Goal: Information Seeking & Learning: Learn about a topic

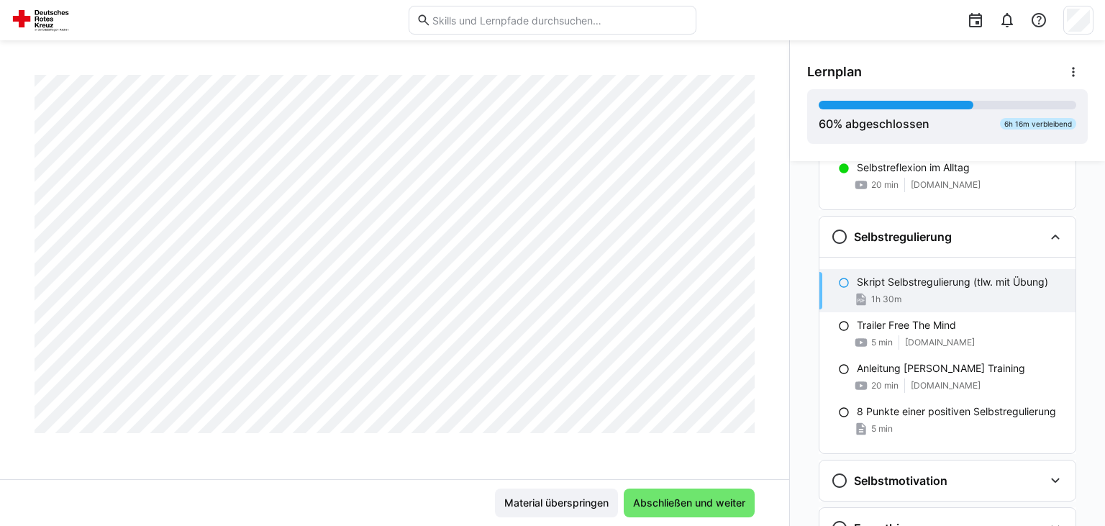
scroll to position [3285, 0]
click at [718, 510] on span "Abschließen und weiter" at bounding box center [689, 503] width 117 height 14
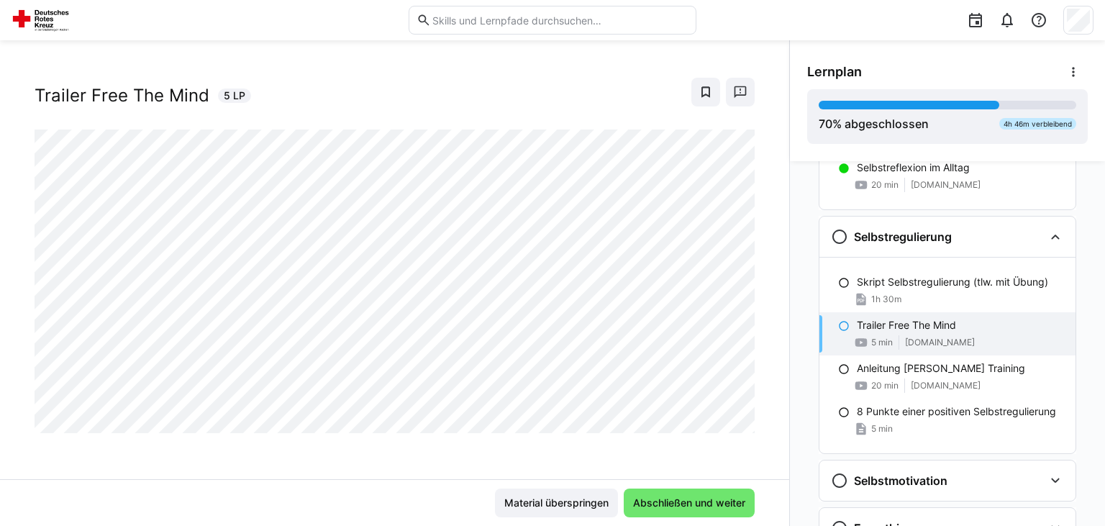
scroll to position [23, 0]
click at [700, 507] on span "Abschließen und weiter" at bounding box center [689, 503] width 117 height 14
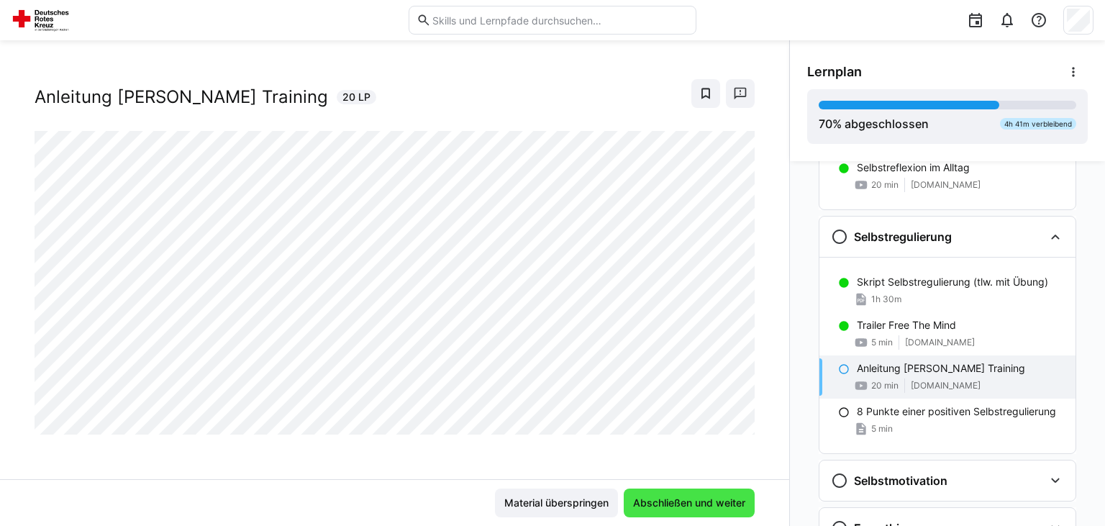
click at [695, 502] on span "Abschließen und weiter" at bounding box center [689, 503] width 117 height 14
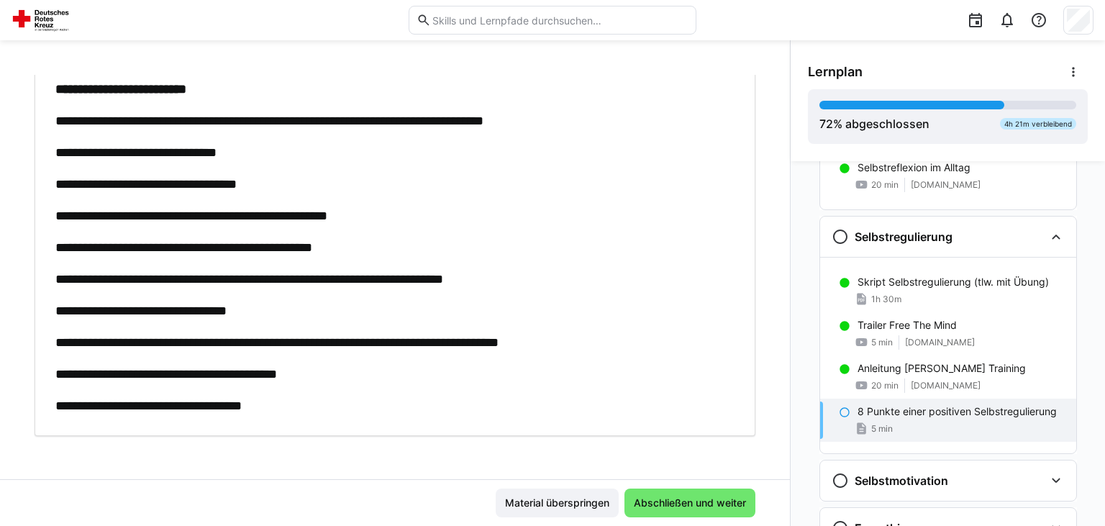
scroll to position [96, 0]
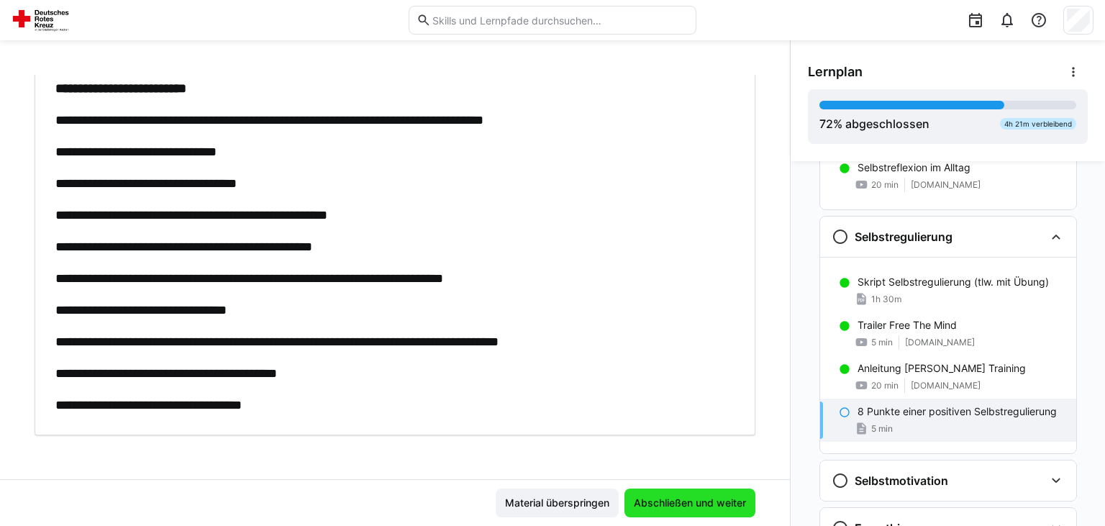
click at [725, 502] on span "Abschließen und weiter" at bounding box center [690, 503] width 117 height 14
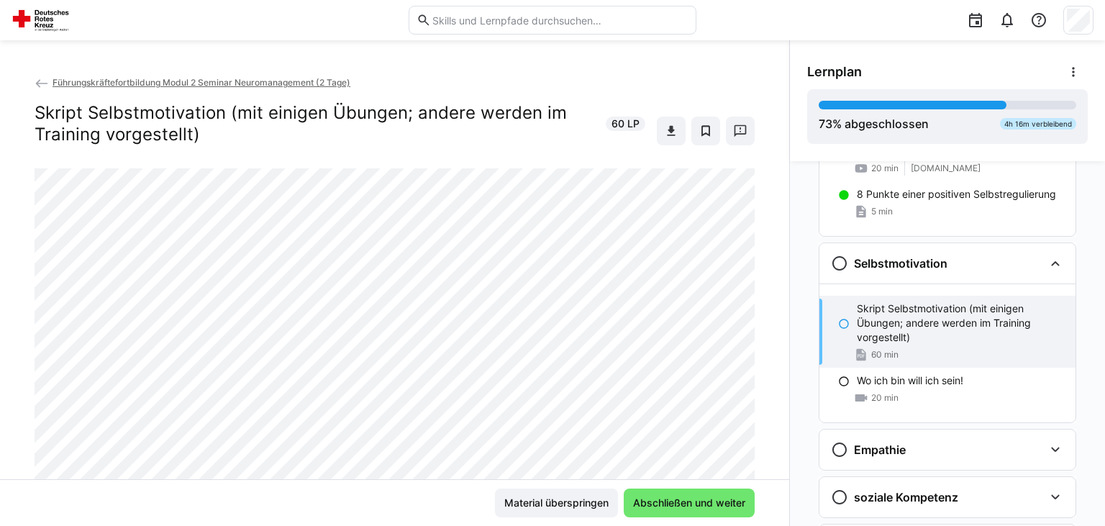
scroll to position [938, 0]
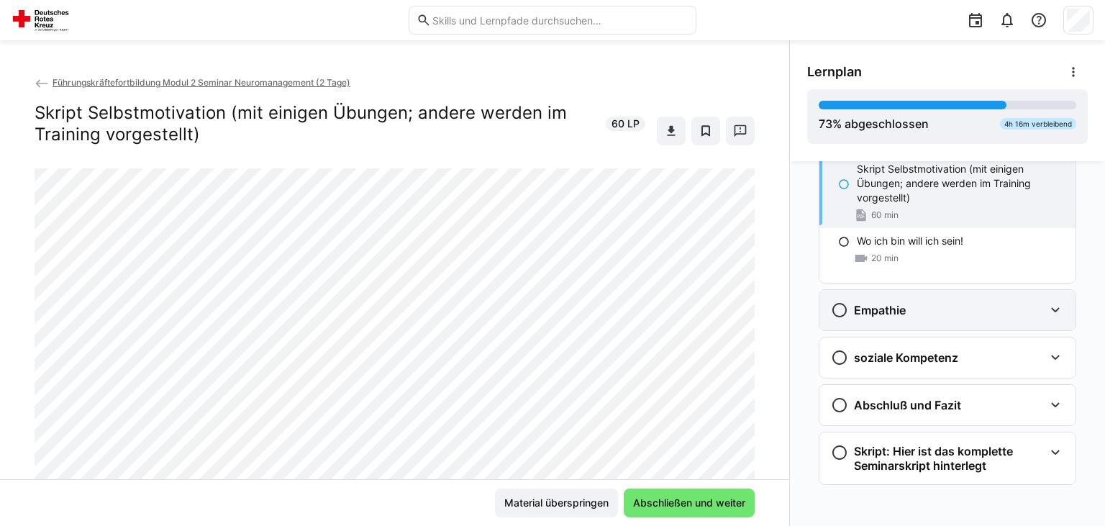
click at [959, 319] on div "Empathie" at bounding box center [948, 310] width 256 height 40
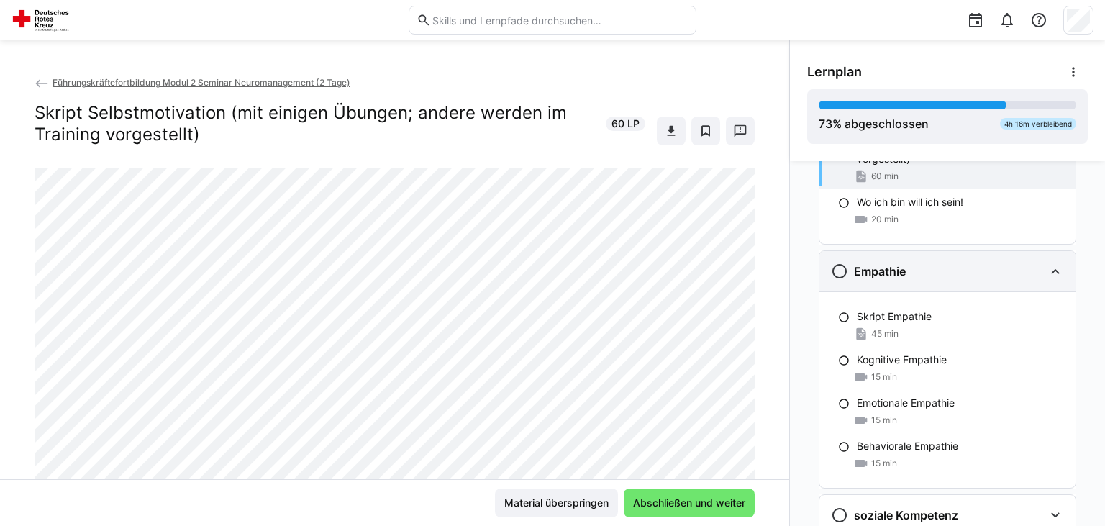
scroll to position [1010, 0]
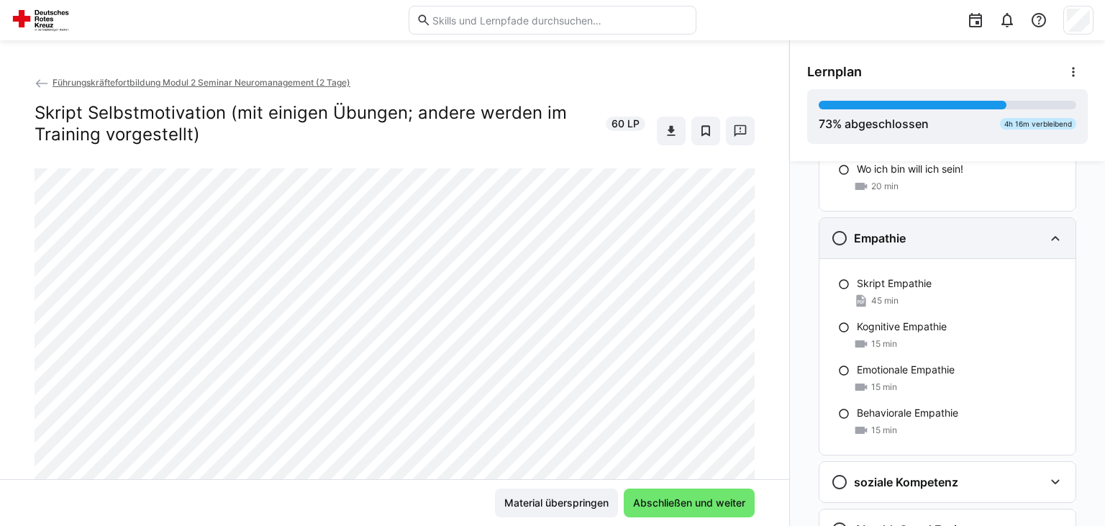
click at [947, 230] on div "Empathie" at bounding box center [937, 238] width 213 height 17
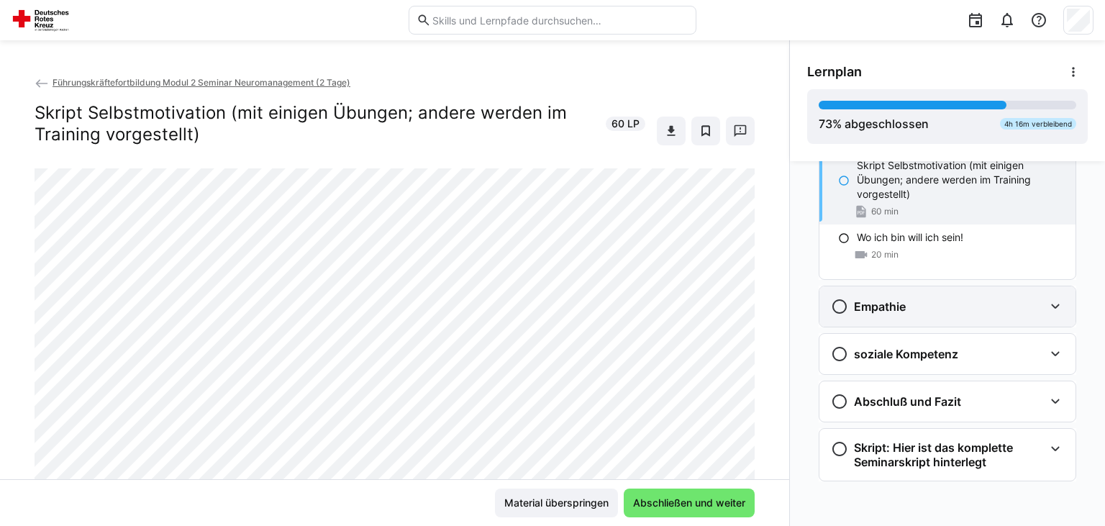
scroll to position [938, 0]
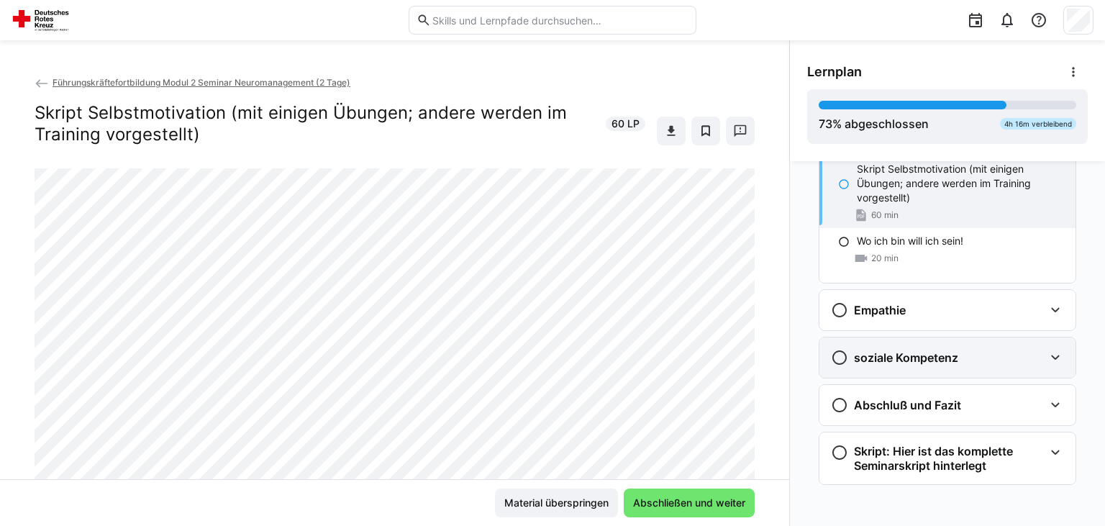
click at [936, 356] on h3 "soziale Kompetenz" at bounding box center [906, 357] width 104 height 14
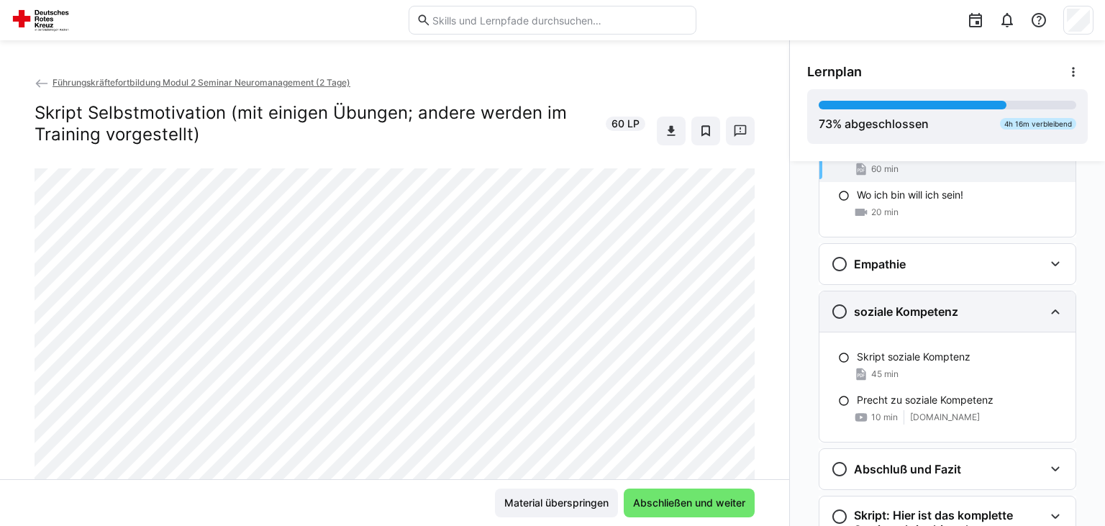
scroll to position [1010, 0]
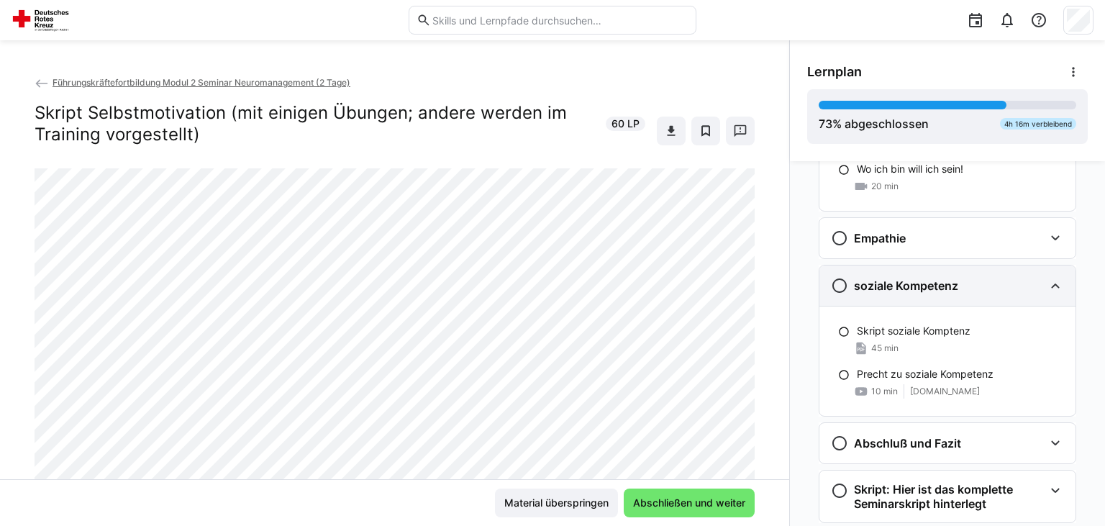
click at [963, 286] on div "soziale Kompetenz" at bounding box center [937, 285] width 213 height 17
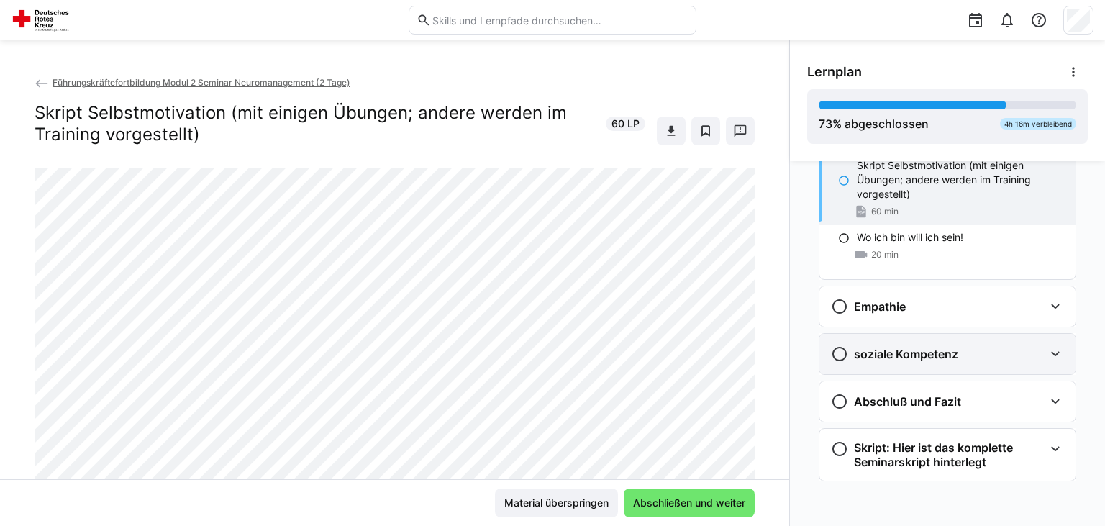
scroll to position [938, 0]
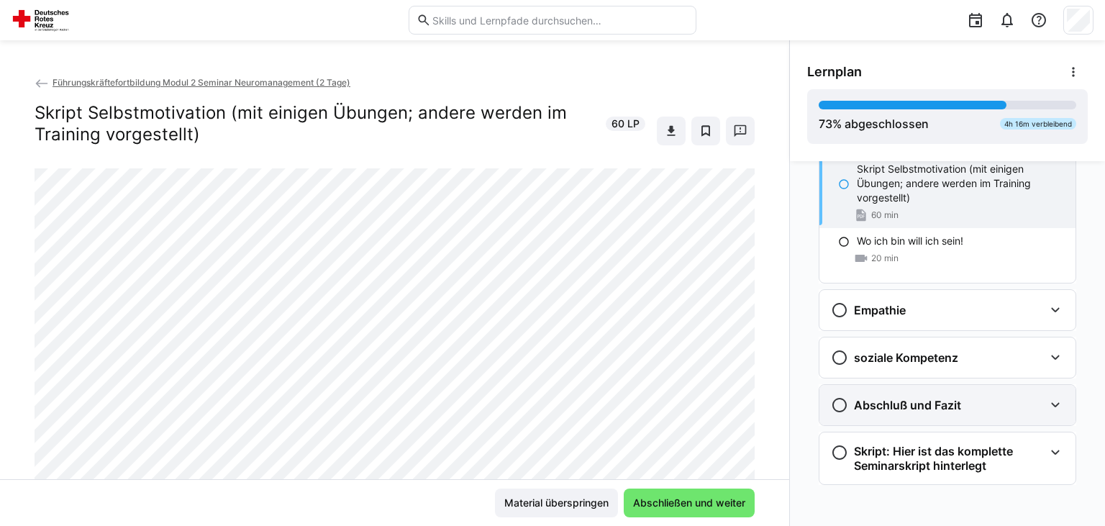
click at [940, 402] on h3 "Abschluß und Fazit" at bounding box center [907, 405] width 107 height 14
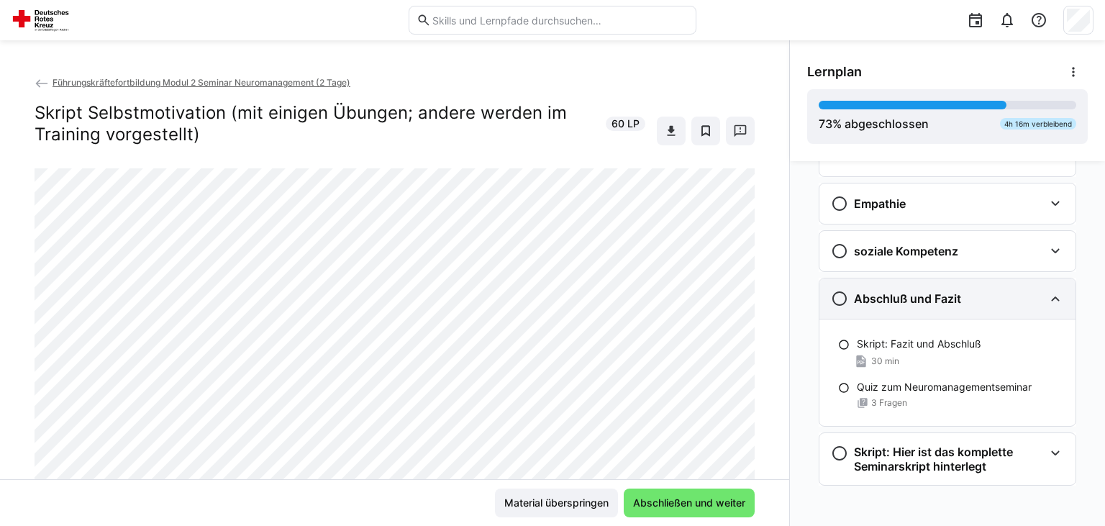
scroll to position [1045, 0]
click at [957, 295] on h3 "Abschluß und Fazit" at bounding box center [907, 298] width 107 height 14
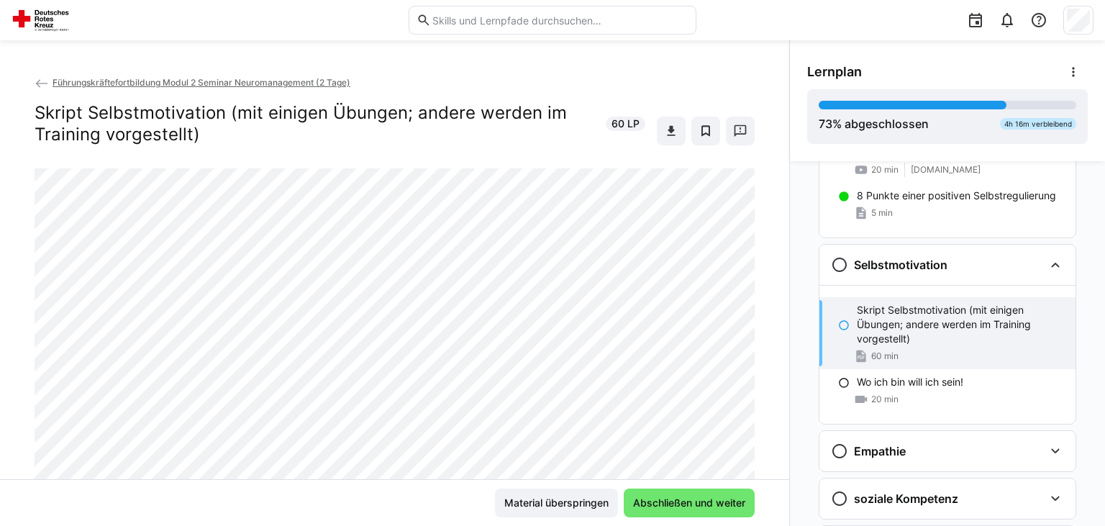
scroll to position [938, 0]
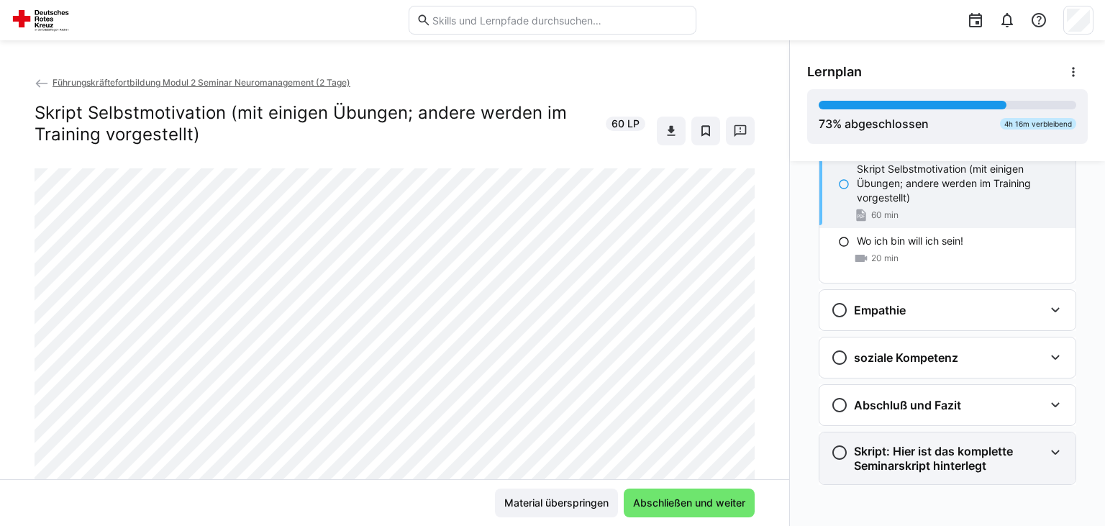
click at [989, 449] on h3 "Skript: Hier ist das komplette Seminarskript hinterlegt" at bounding box center [949, 458] width 190 height 29
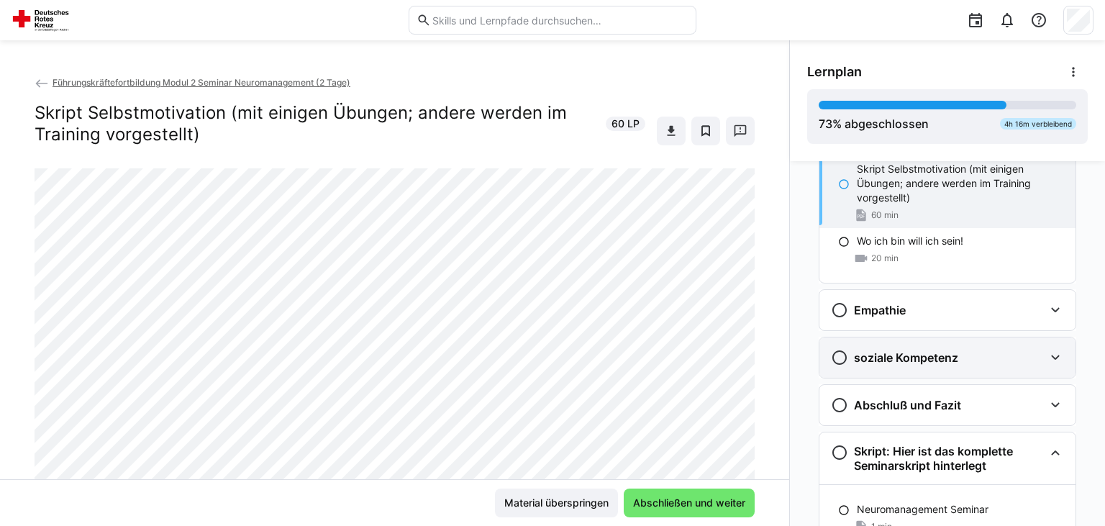
scroll to position [1005, 0]
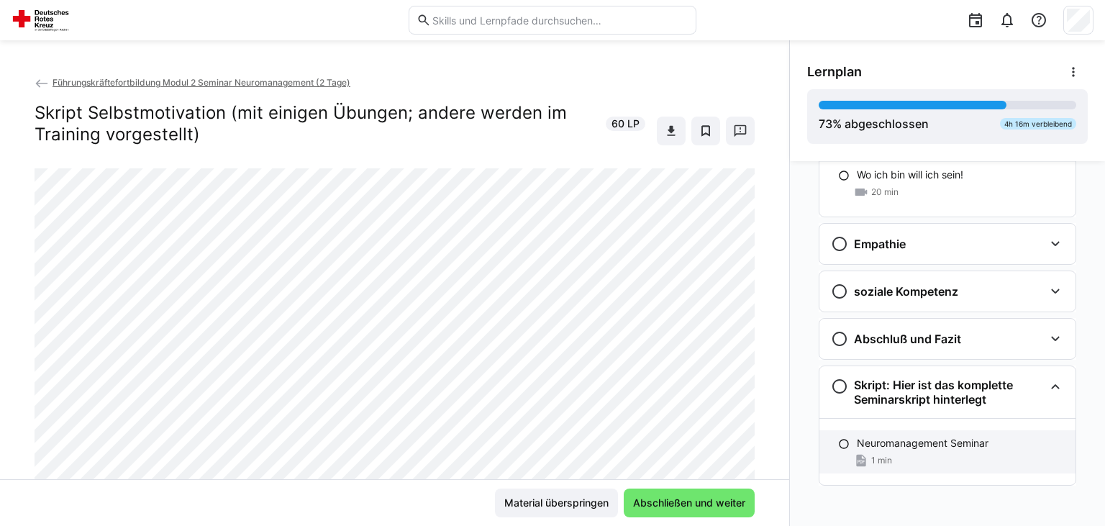
click at [925, 449] on div "Neuromanagement Seminar 1 min" at bounding box center [948, 451] width 256 height 43
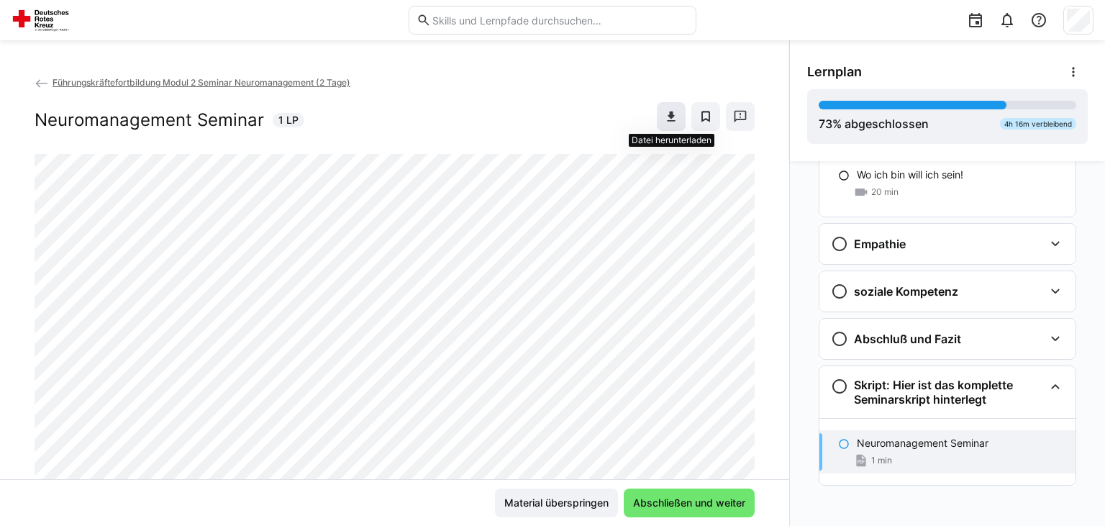
click at [676, 116] on eds-icon at bounding box center [671, 116] width 14 height 14
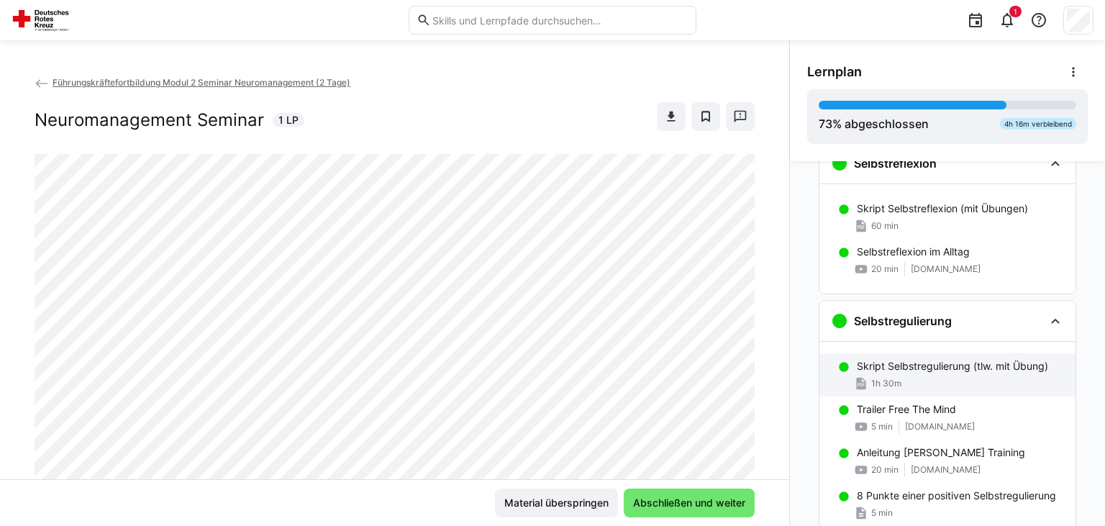
scroll to position [425, 0]
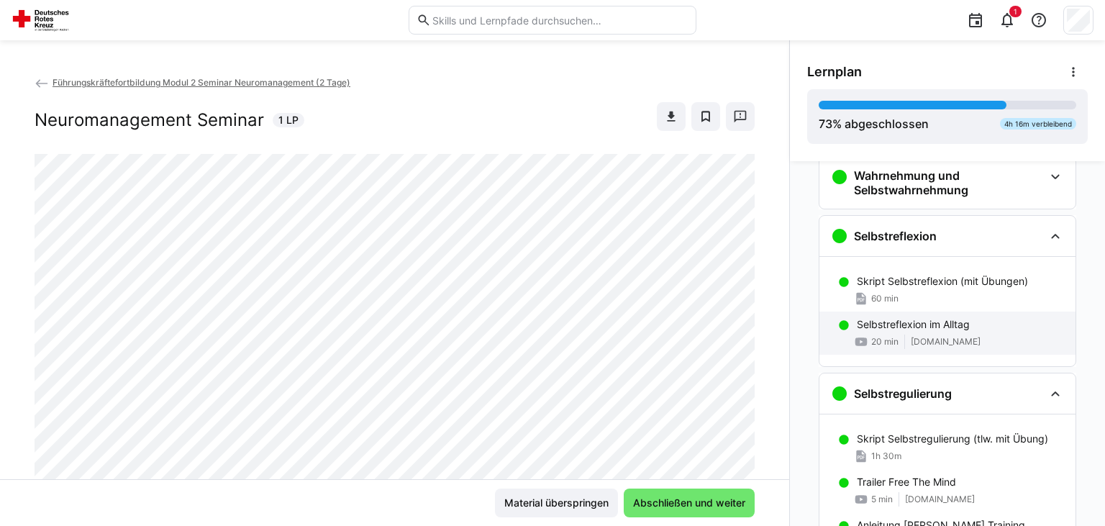
click at [919, 331] on div "Selbstreflexion im Alltag 20 min [DOMAIN_NAME]" at bounding box center [948, 333] width 256 height 43
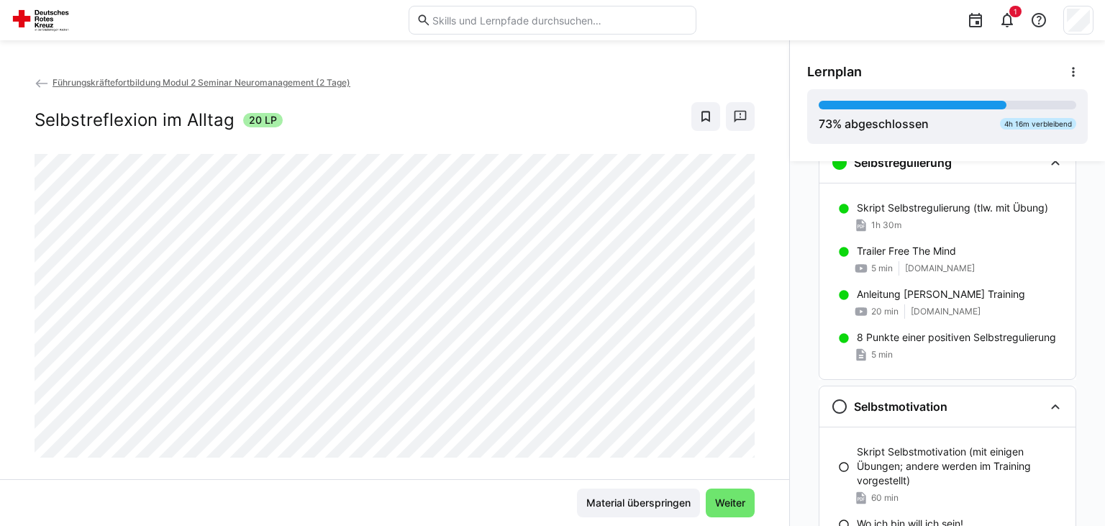
scroll to position [622, 0]
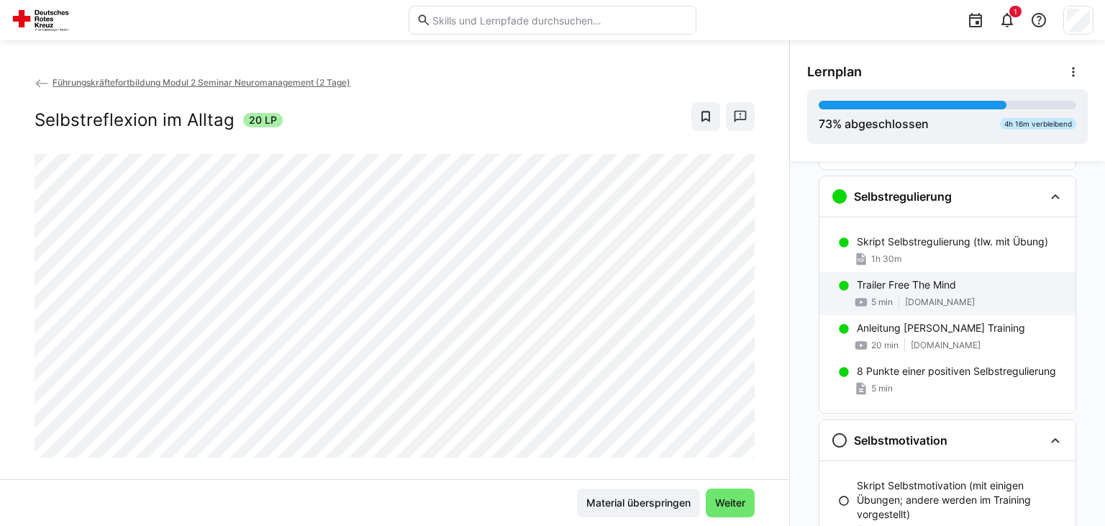
click at [928, 286] on p "Trailer Free The Mind" at bounding box center [906, 285] width 99 height 14
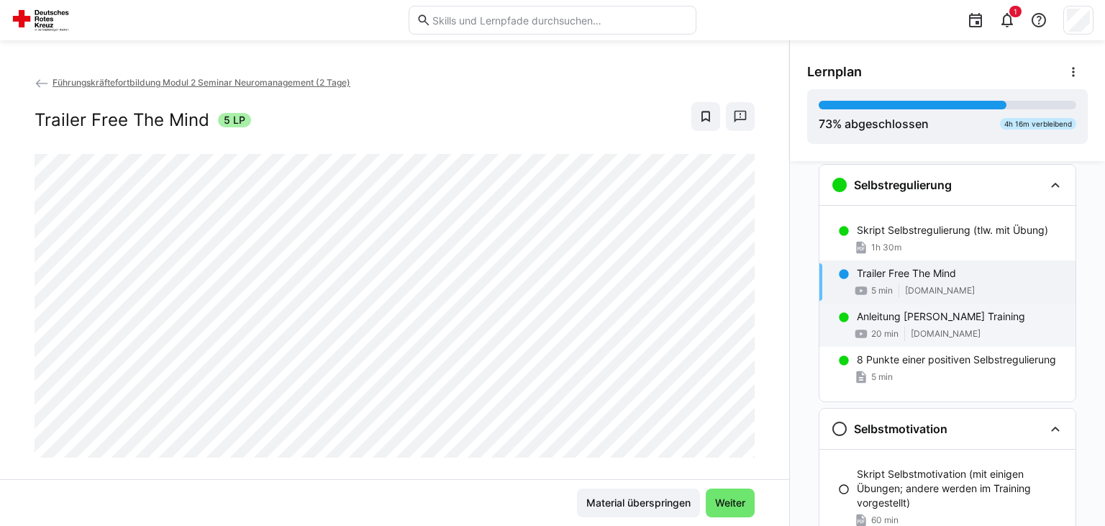
scroll to position [634, 0]
click at [934, 320] on p "Anleitung [PERSON_NAME] Training" at bounding box center [941, 316] width 168 height 14
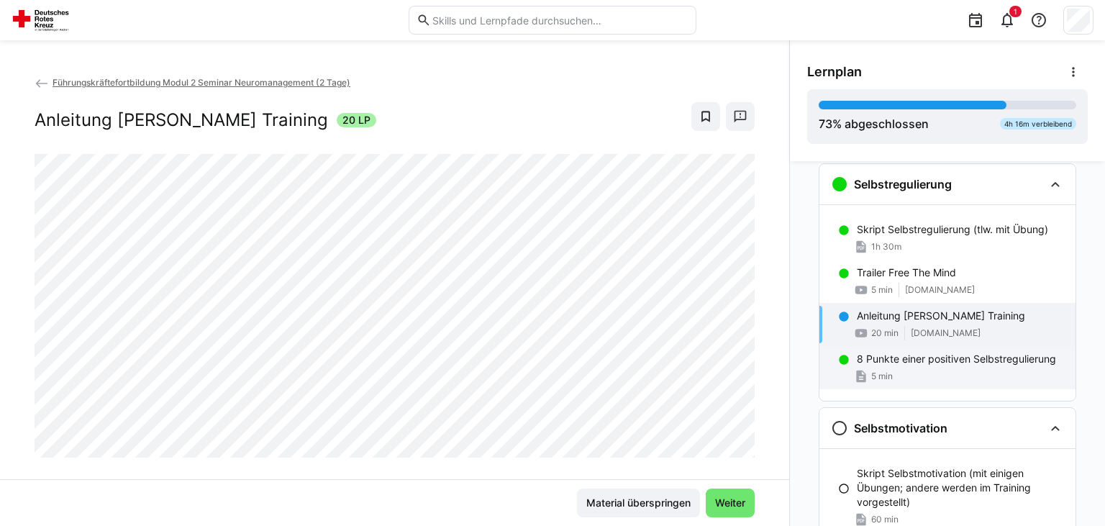
click at [920, 363] on p "8 Punkte einer positiven Selbstregulierung" at bounding box center [956, 359] width 199 height 14
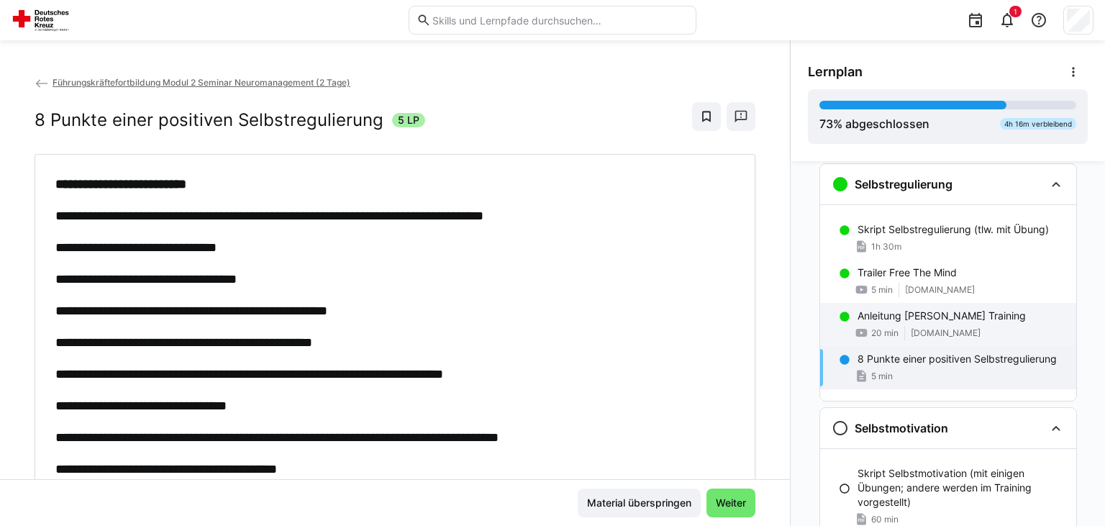
scroll to position [561, 0]
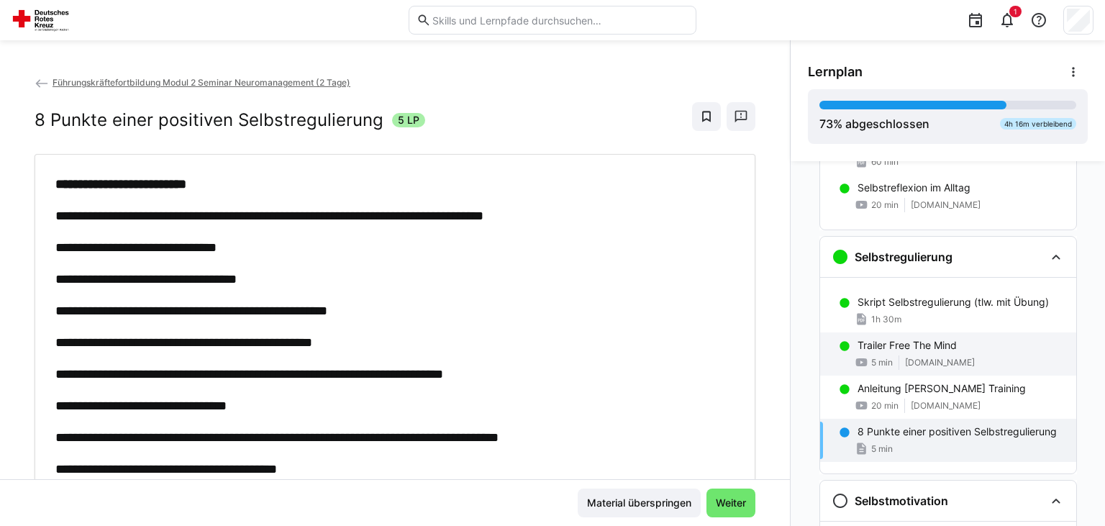
click at [948, 344] on p "Trailer Free The Mind" at bounding box center [907, 345] width 99 height 14
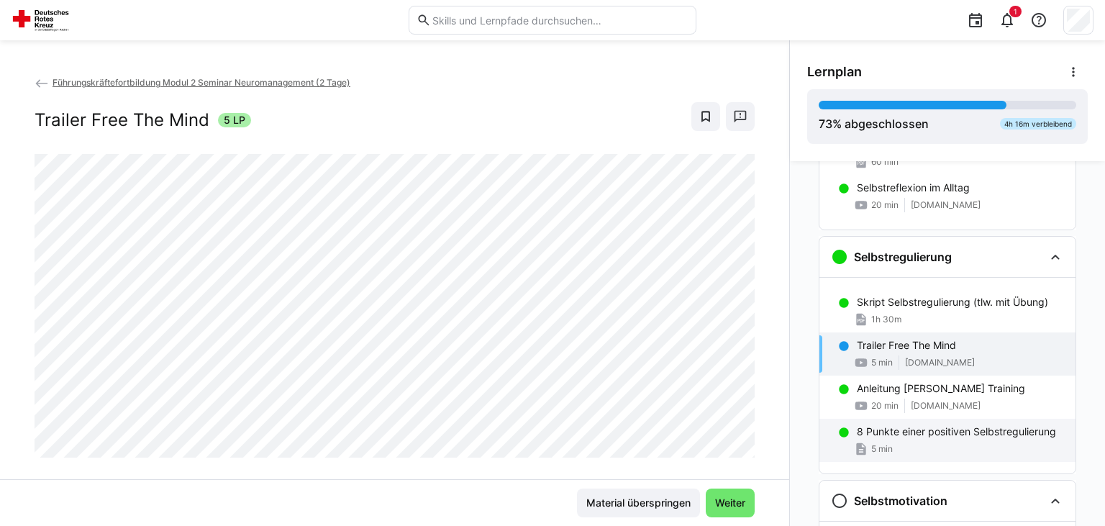
click at [928, 436] on p "8 Punkte einer positiven Selbstregulierung" at bounding box center [956, 432] width 199 height 14
